Goal: Task Accomplishment & Management: Complete application form

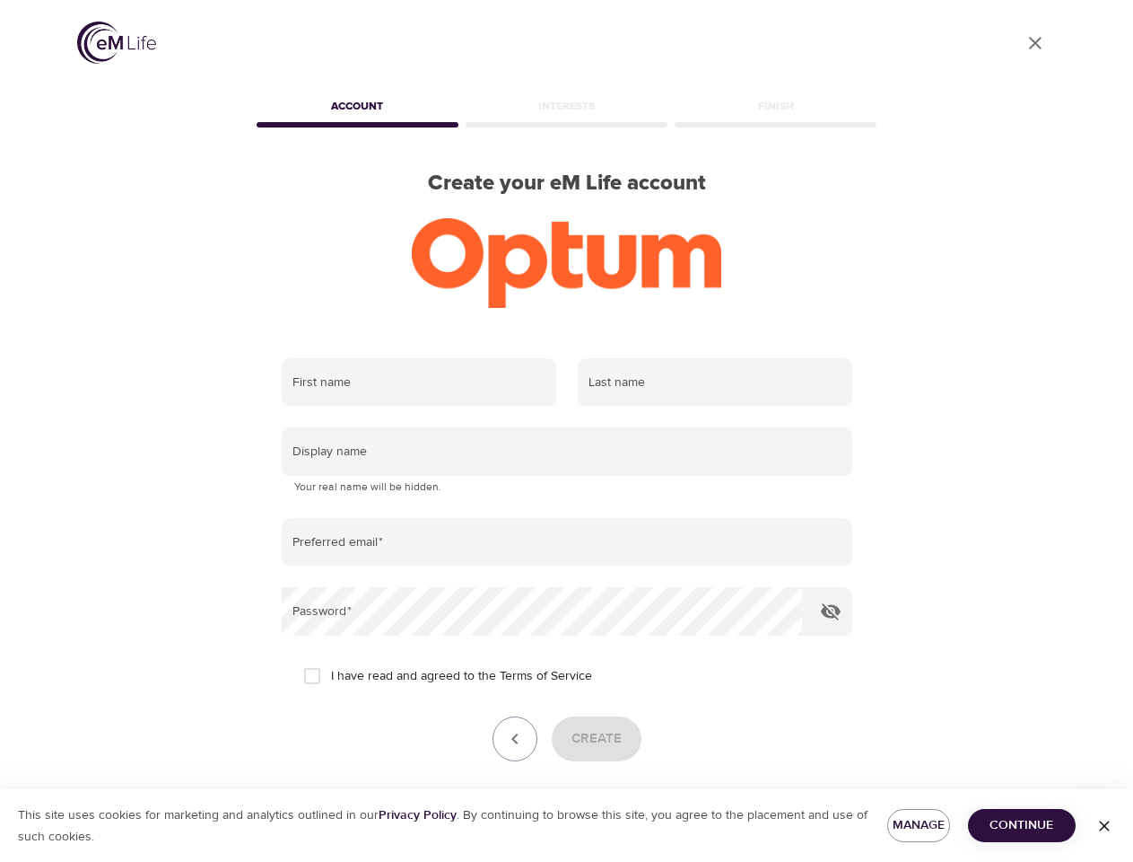
click at [419, 382] on input "text" at bounding box center [419, 382] width 275 height 48
click at [715, 382] on input "text" at bounding box center [715, 382] width 275 height 48
click at [567, 451] on input "text" at bounding box center [567, 451] width 571 height 48
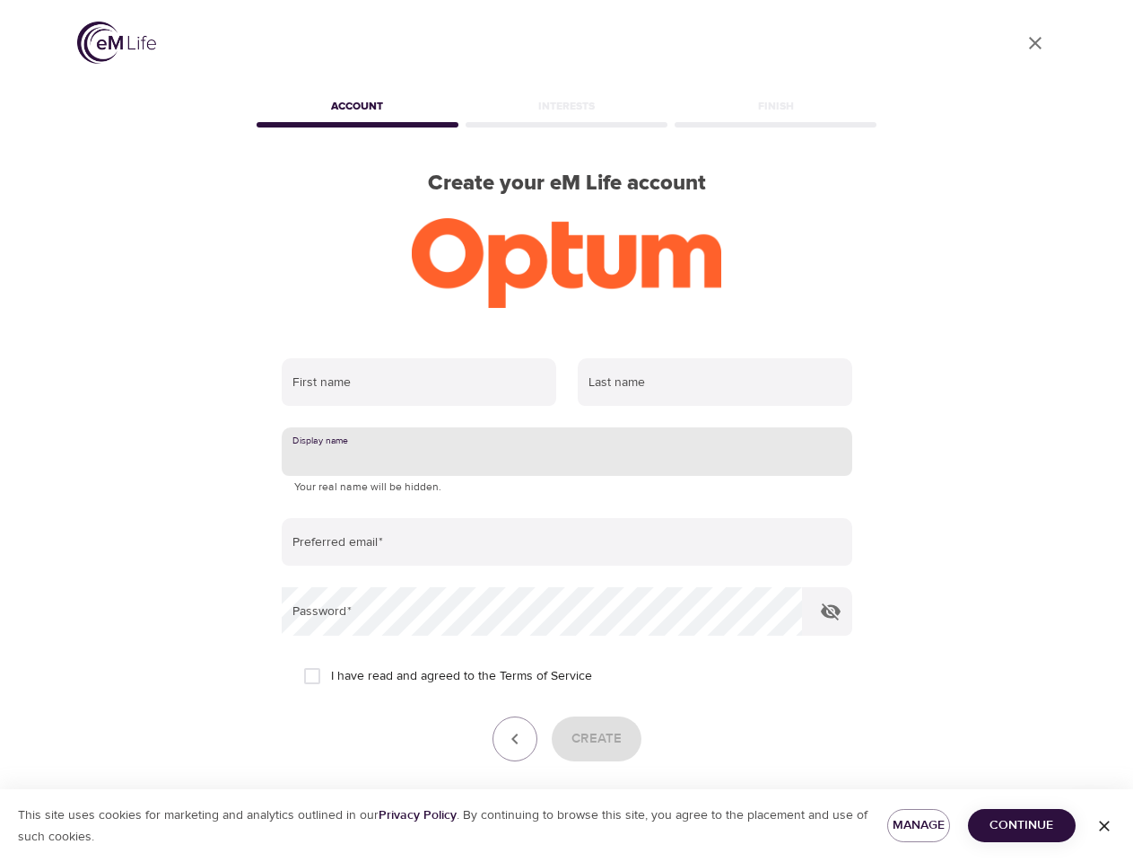
click at [567, 542] on input "email" at bounding box center [567, 542] width 571 height 48
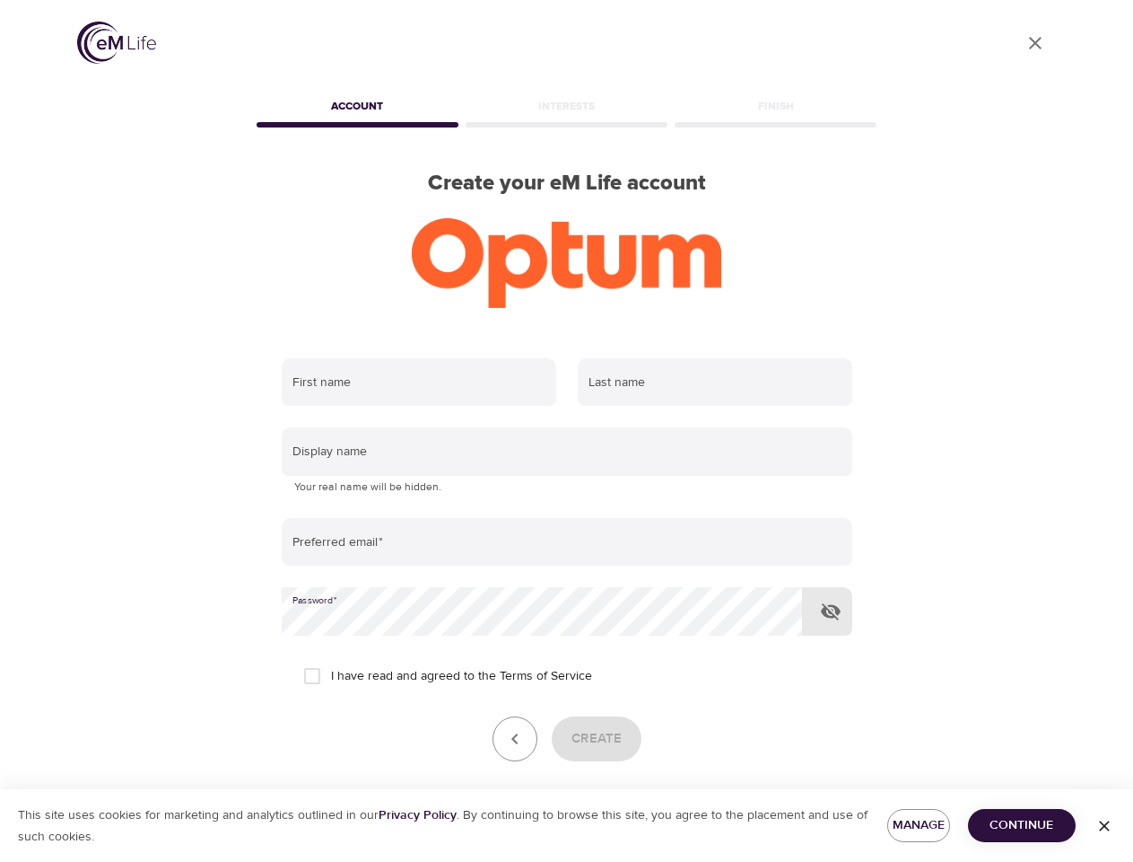
click at [831, 611] on icon "button" at bounding box center [831, 611] width 22 height 22
click at [515, 739] on icon "button" at bounding box center [515, 739] width 22 height 22
click at [596, 739] on div "Create" at bounding box center [567, 738] width 571 height 45
click at [919, 825] on span "Manage" at bounding box center [919, 825] width 34 height 22
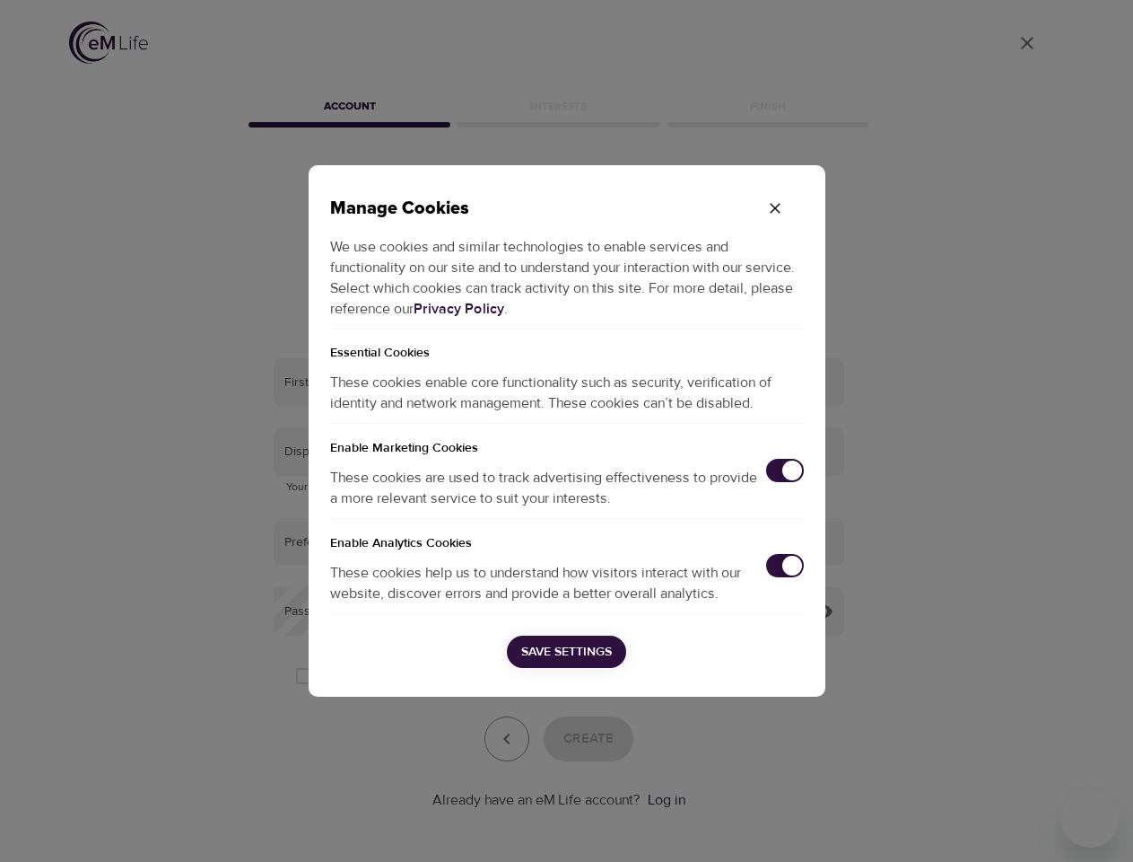
click at [1022, 825] on div "Manage Cookies We use cookies and similar technologies to enable services and f…" at bounding box center [566, 431] width 1133 height 862
